Goal: Task Accomplishment & Management: Complete application form

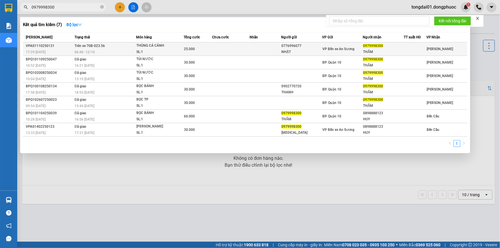
type input "0979998300"
click at [68, 47] on div "VPAS1110250131" at bounding box center [49, 46] width 47 height 6
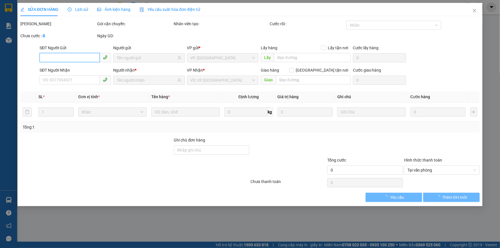
type input "0776996077"
type input "NHẬT"
type input "0979998300"
type input "THẮM"
type input "25.000"
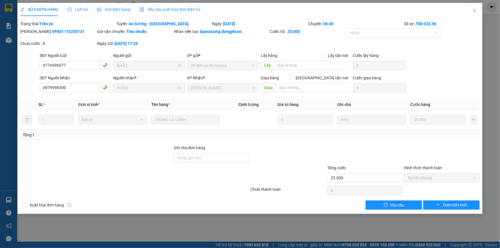
click at [71, 3] on div "Lịch sử" at bounding box center [78, 9] width 20 height 13
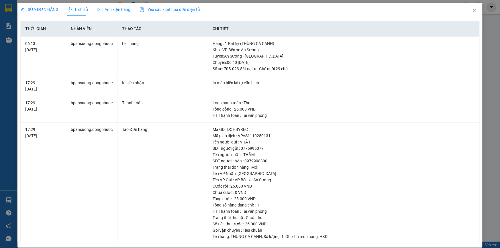
click at [74, 11] on span "Lịch sử" at bounding box center [78, 9] width 20 height 5
